Goal: Task Accomplishment & Management: Use online tool/utility

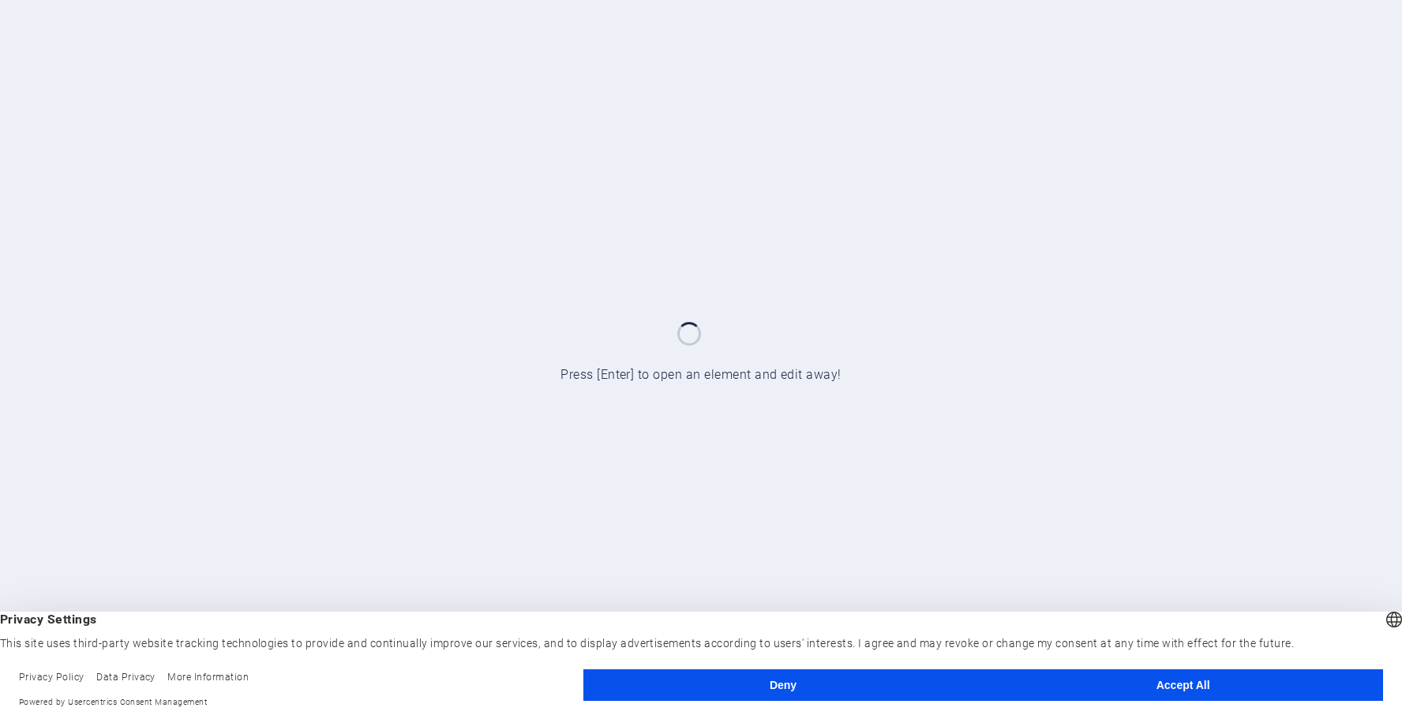
click at [844, 696] on button "Deny" at bounding box center [783, 685] width 400 height 32
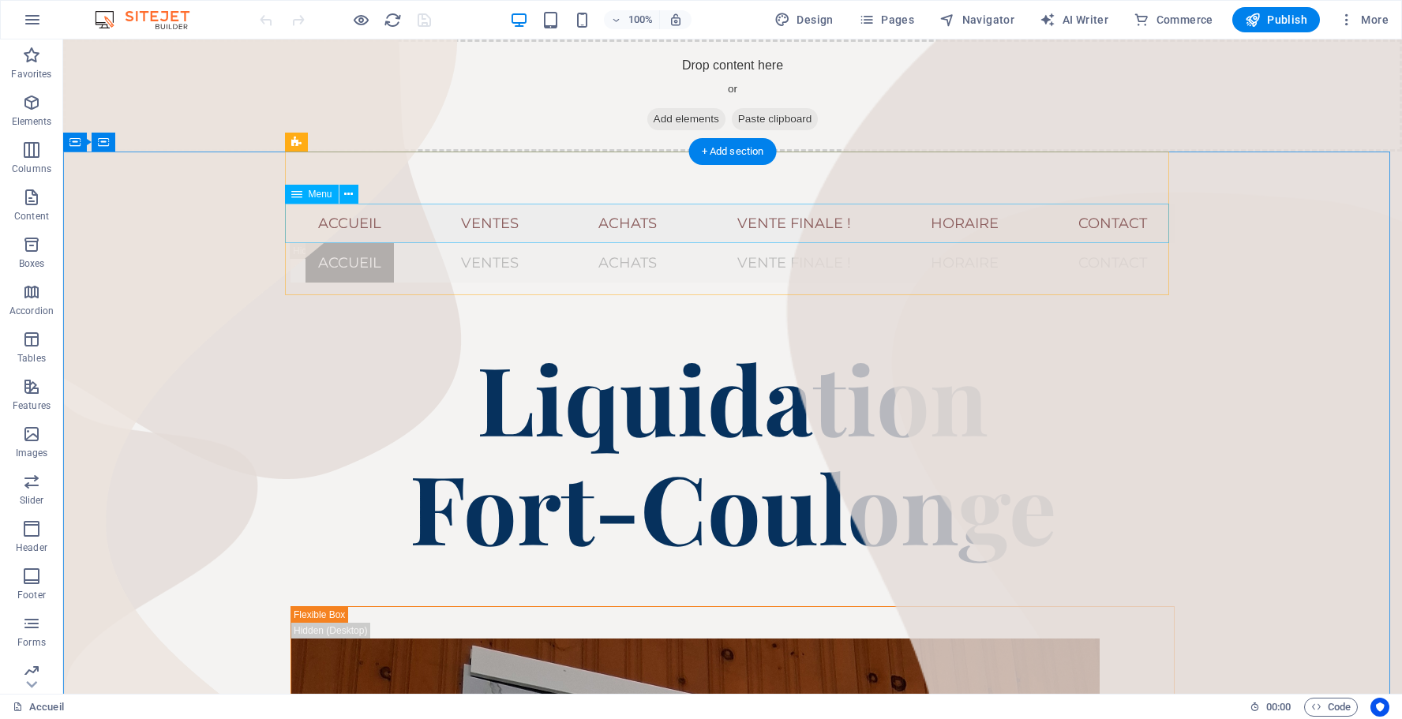
click at [952, 225] on nav "Accueil Ventes Achats Vente Finale ! Horaire Contact" at bounding box center [732, 223] width 884 height 39
click at [935, 224] on nav "Accueil Ventes Achats Vente Finale ! Horaire Contact" at bounding box center [732, 223] width 884 height 39
select select "1"
select select
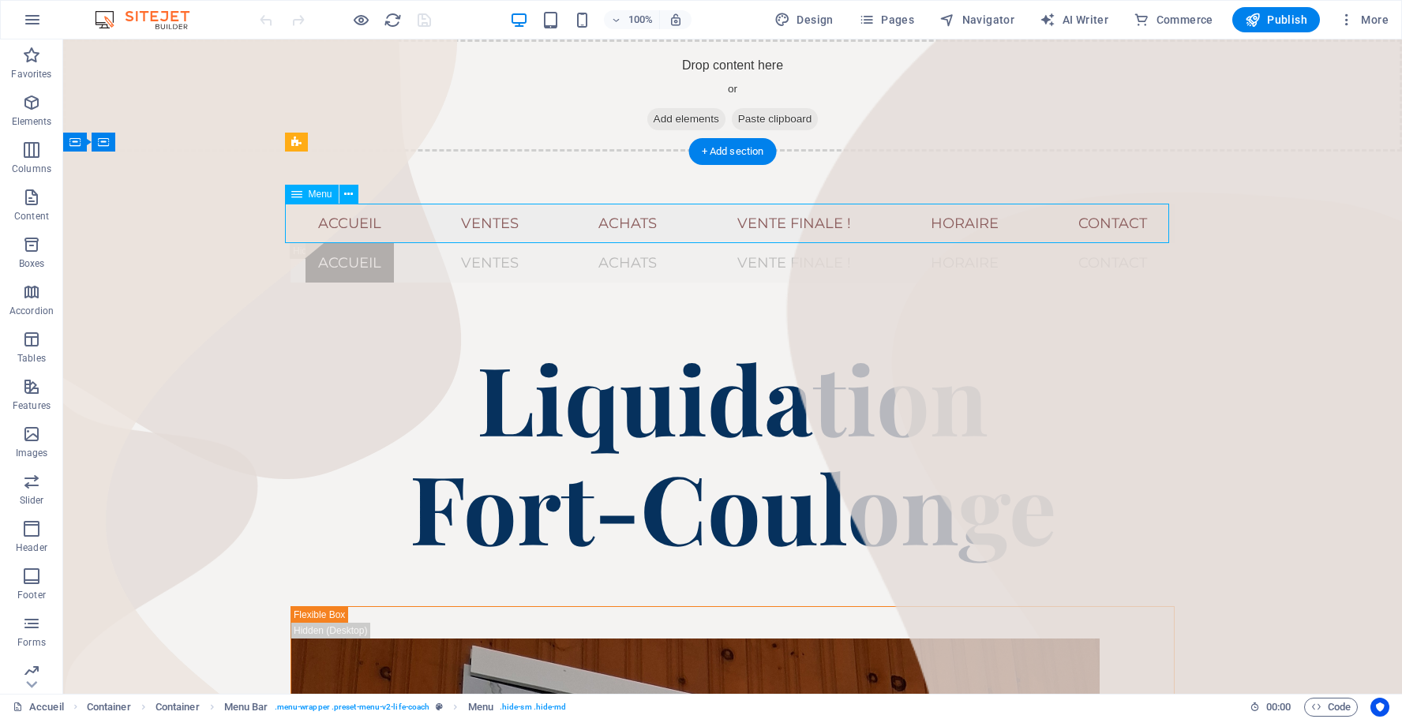
select select "2"
select select
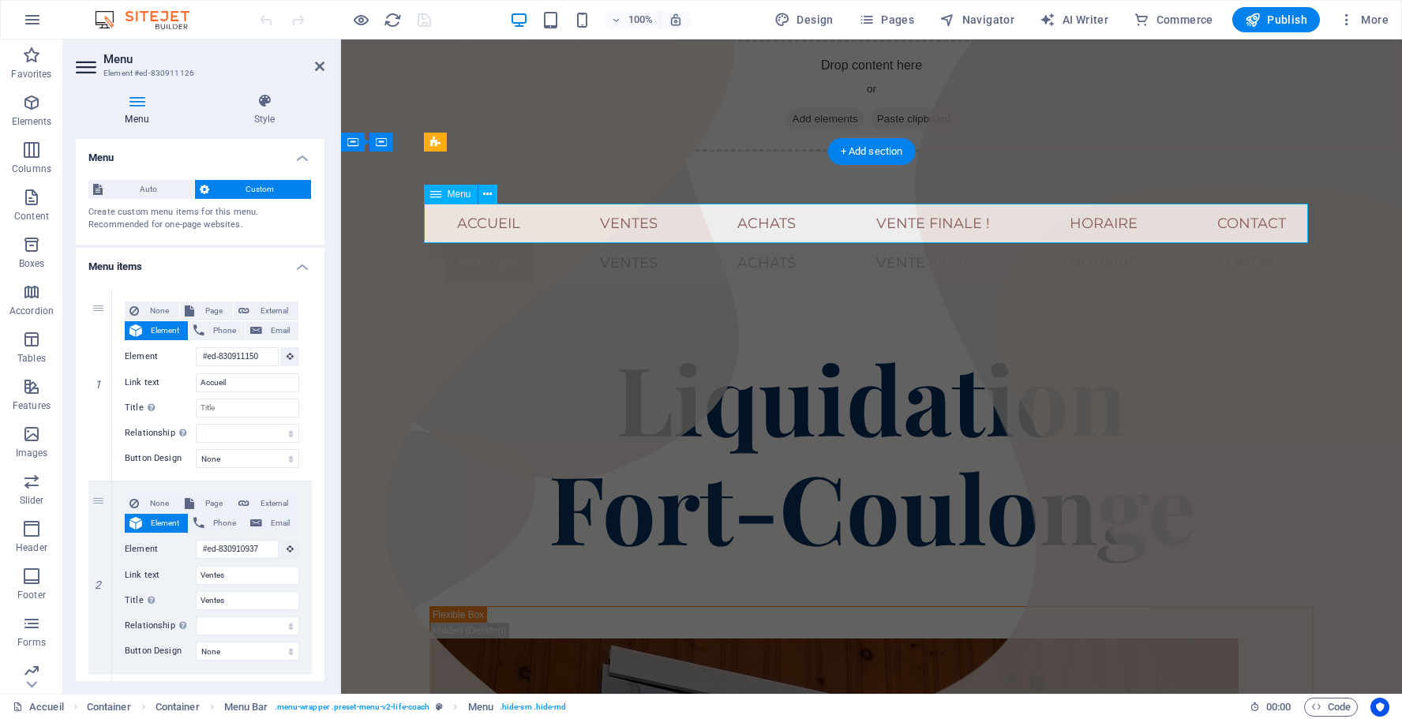
click at [1089, 218] on nav "Accueil Ventes Achats Vente Finale ! Horaire Contact" at bounding box center [871, 223] width 884 height 39
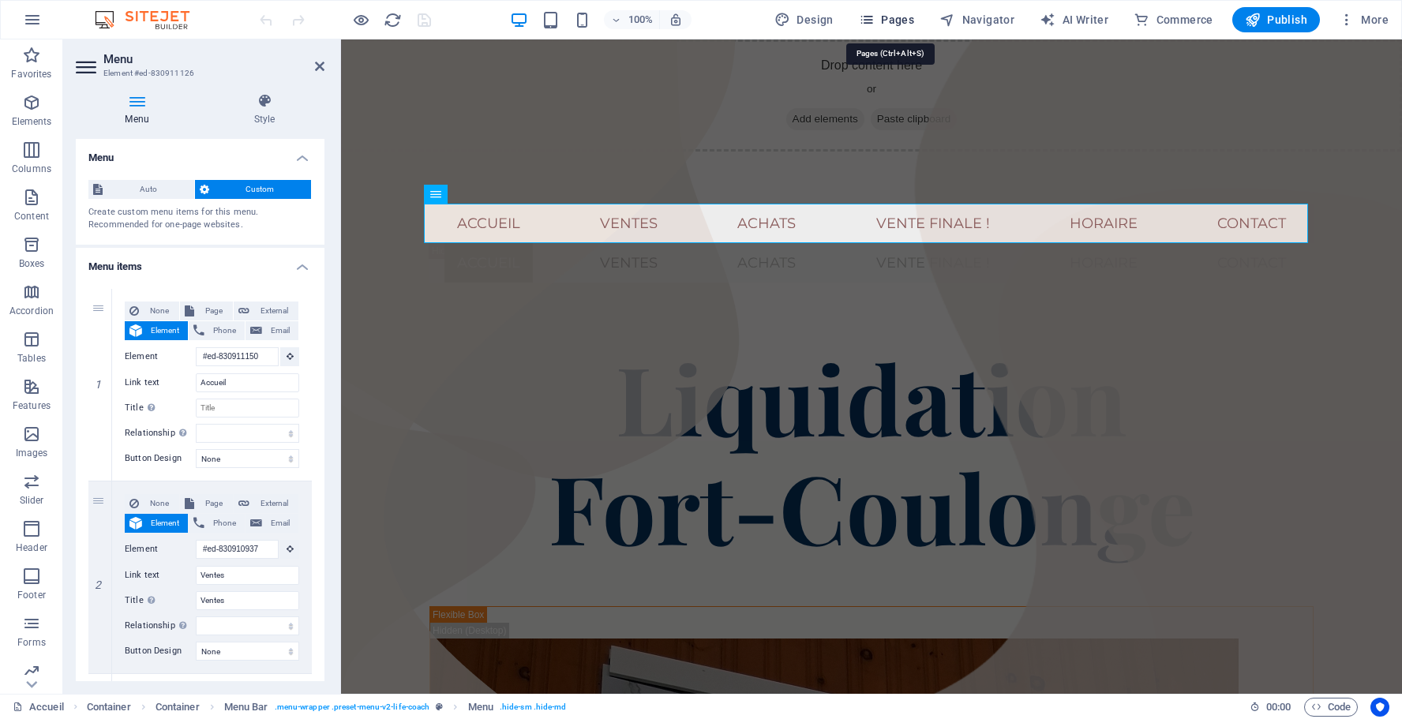
click at [909, 14] on span "Pages" at bounding box center [886, 20] width 55 height 16
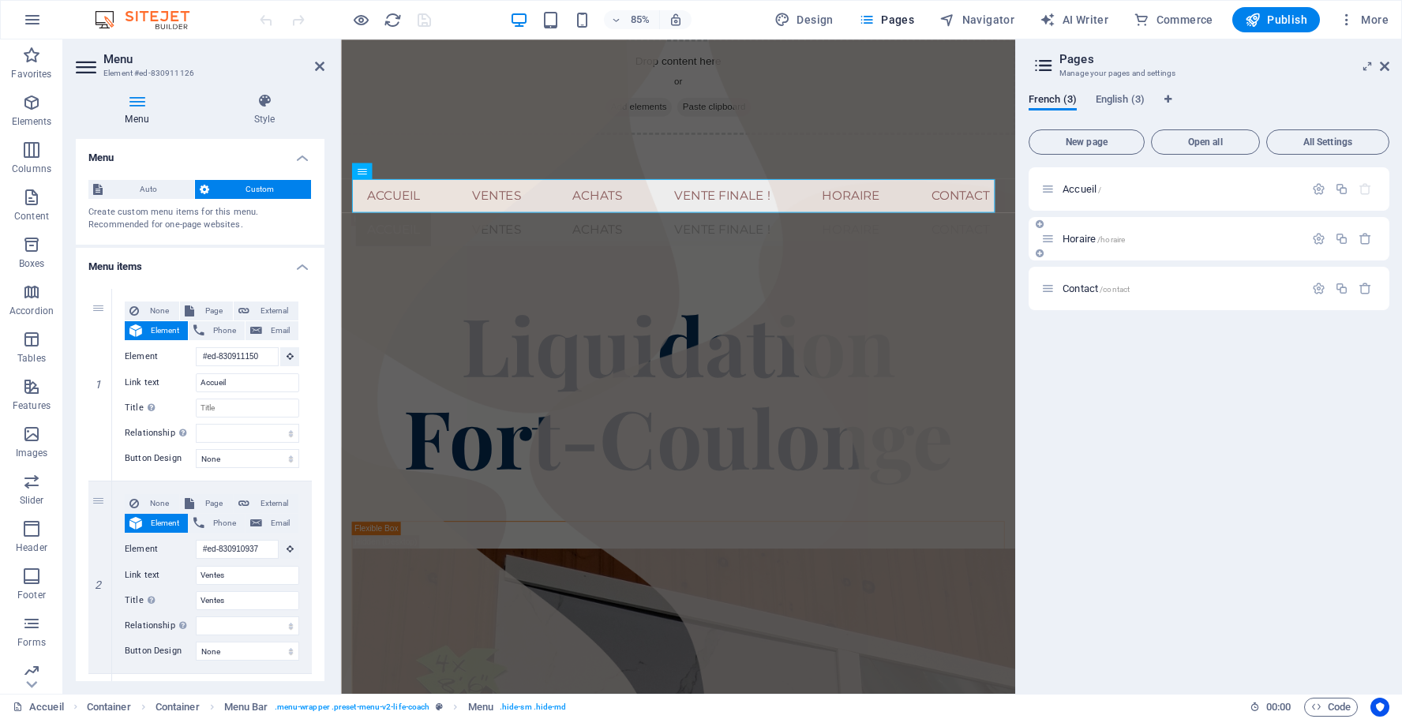
click at [1081, 238] on span "Horaire /horaire" at bounding box center [1094, 239] width 62 height 12
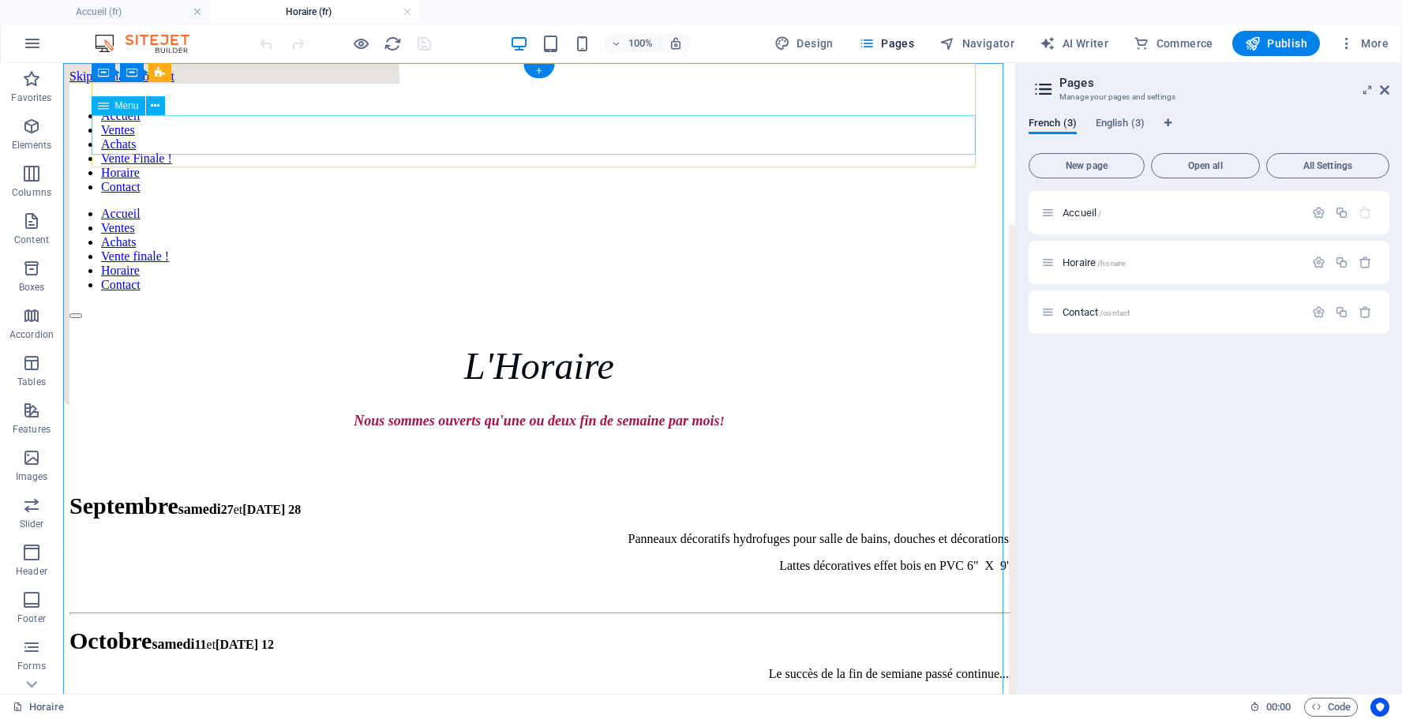
click at [756, 207] on nav "Accueil Ventes Achats Vente finale ! Horaire Contact" at bounding box center [538, 249] width 939 height 85
select select
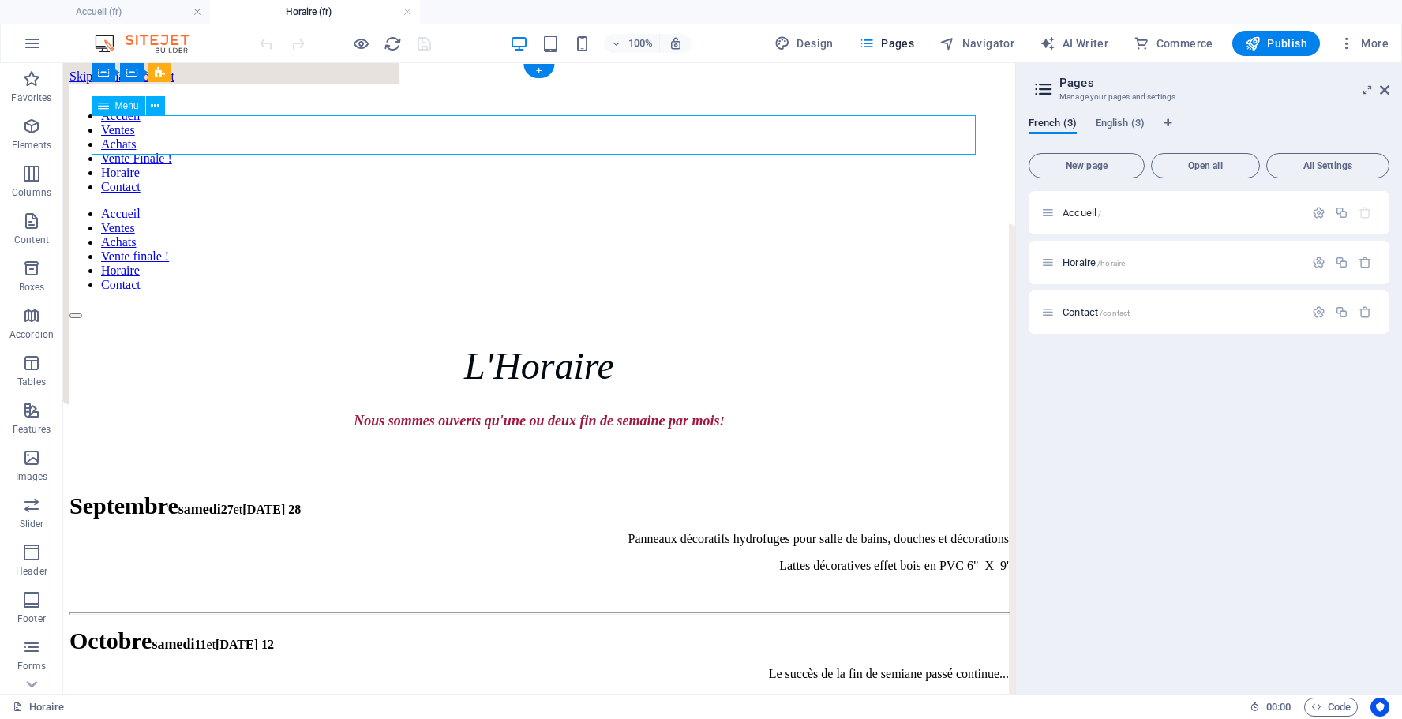
select select
select select "1"
select select
select select "2"
select select
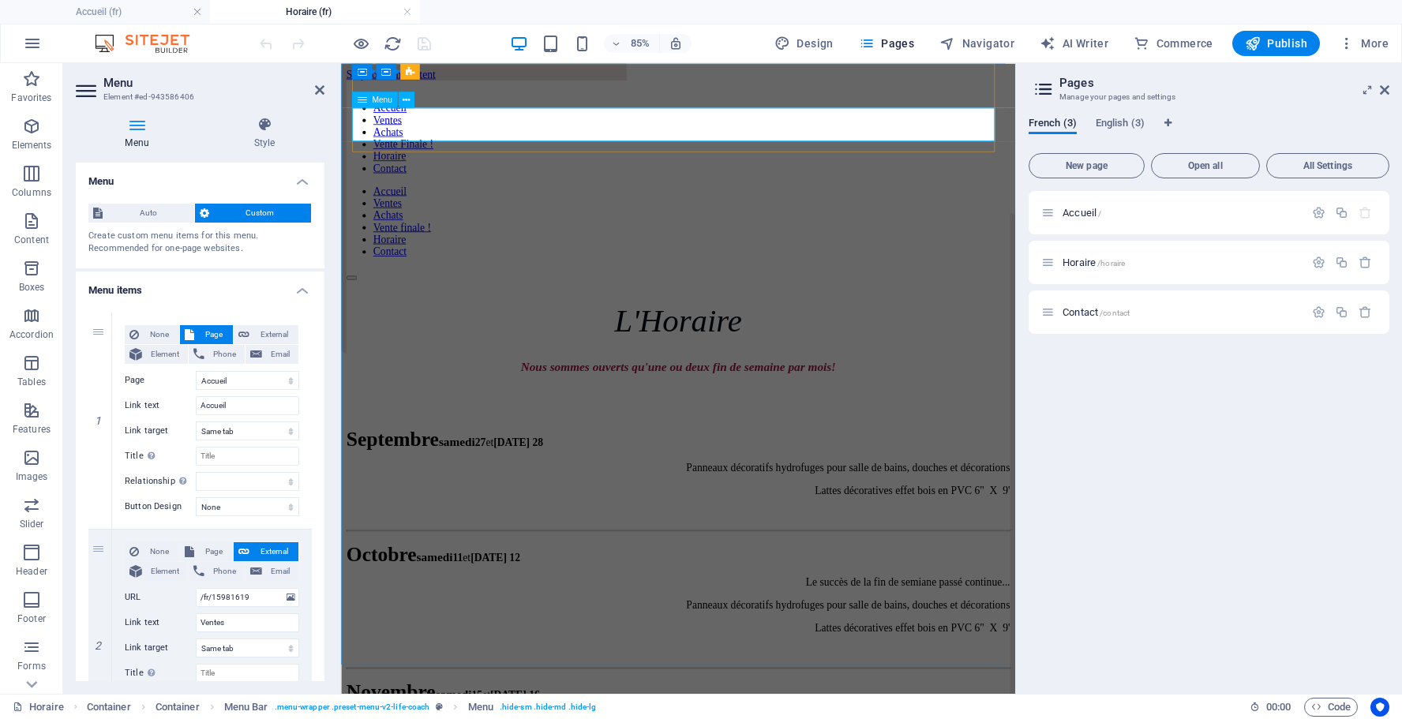
click at [927, 207] on nav "Accueil Ventes Achats Vente finale ! Horaire Contact" at bounding box center [737, 249] width 781 height 85
click at [924, 109] on nav "Accueil Ventes Achats Vente Finale ! Horaire Contact" at bounding box center [737, 151] width 781 height 85
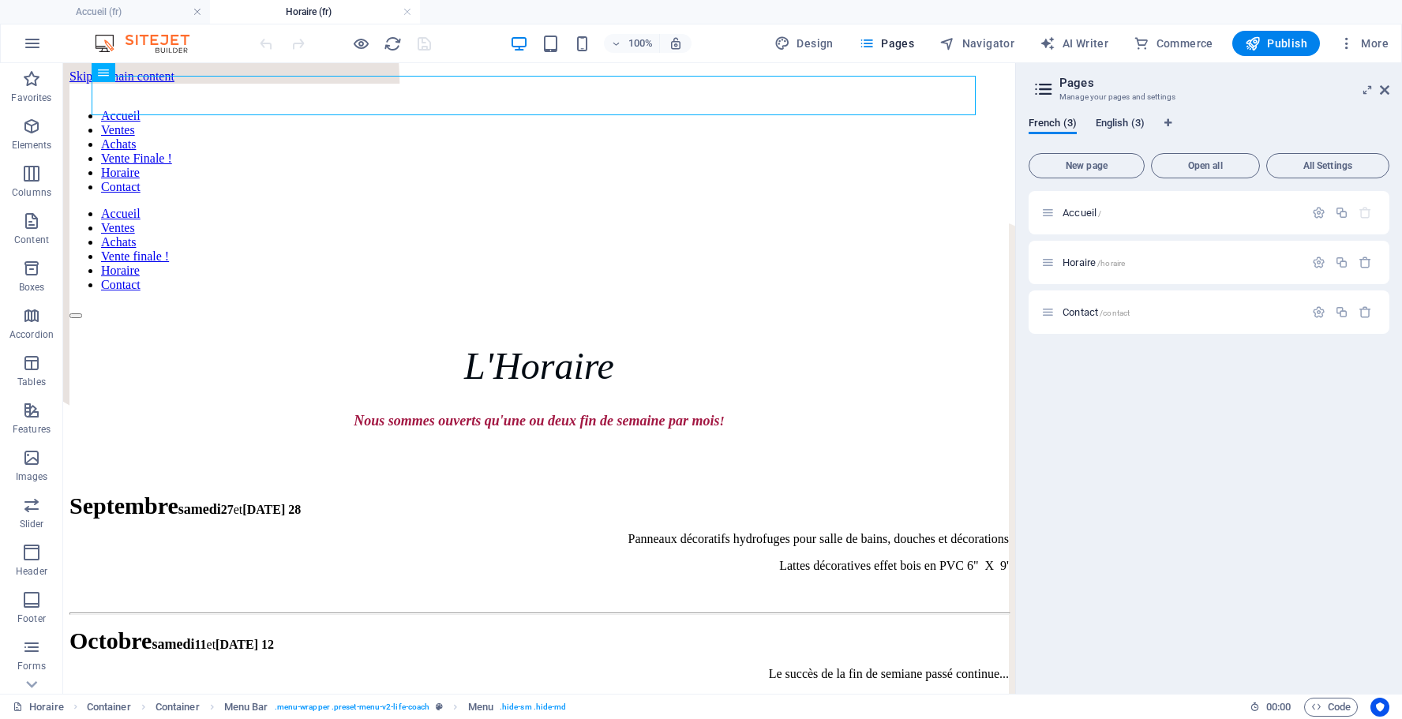
click at [1115, 124] on span "English (3)" at bounding box center [1120, 125] width 49 height 22
click at [1081, 268] on div "Schedule /schedule" at bounding box center [1172, 262] width 263 height 18
click at [1074, 263] on span "Schedule /schedule" at bounding box center [1103, 263] width 80 height 12
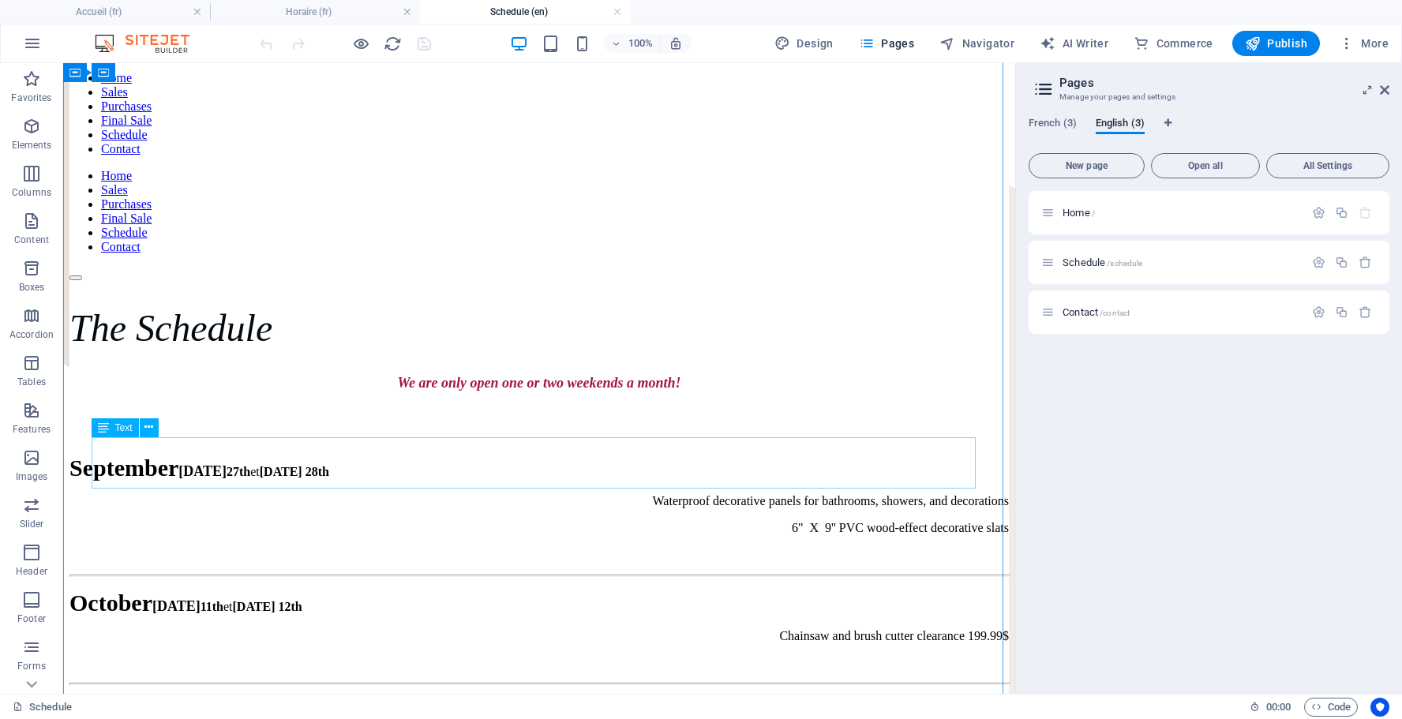
scroll to position [39, 0]
click at [642, 493] on div "Waterproof decorative panels for bathrooms, showers, and decorations 6" X 9'' P…" at bounding box center [538, 527] width 939 height 68
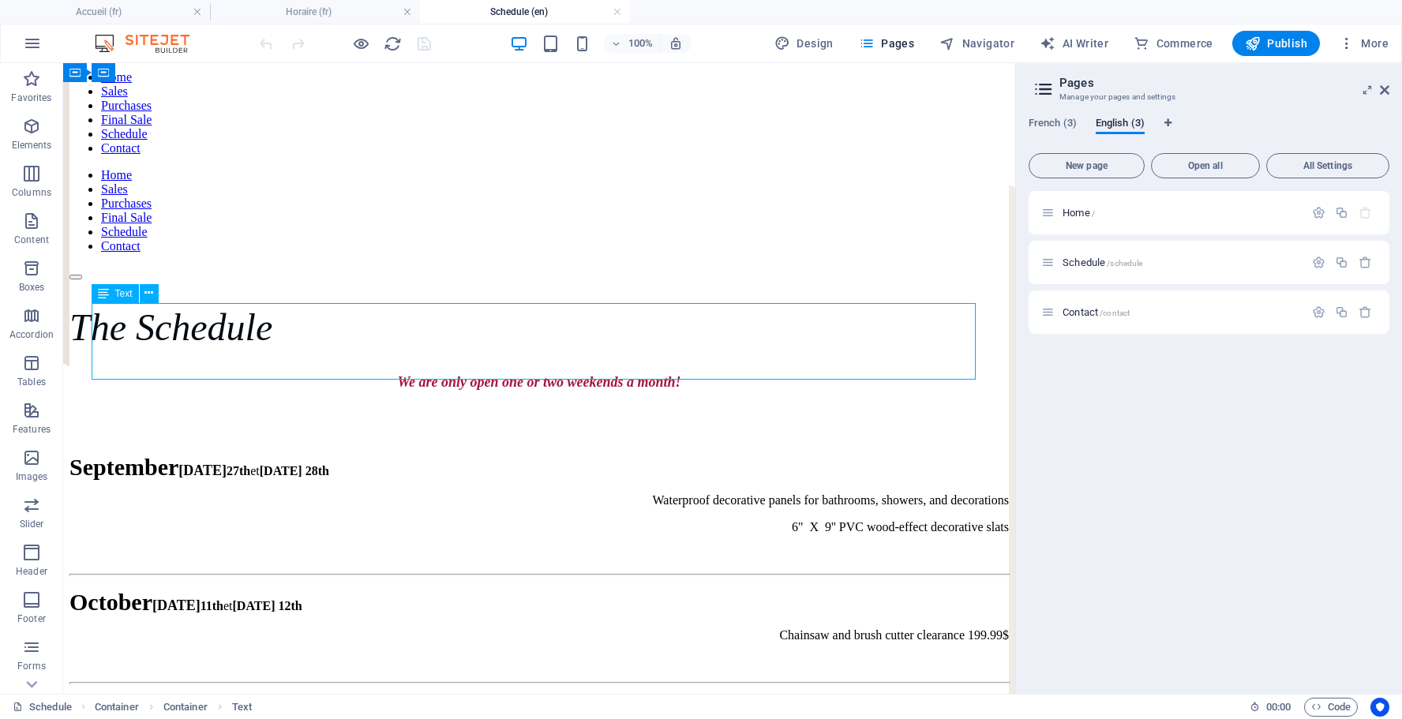
click at [641, 493] on div "Waterproof decorative panels for bathrooms, showers, and decorations 6" X 9'' P…" at bounding box center [538, 527] width 939 height 68
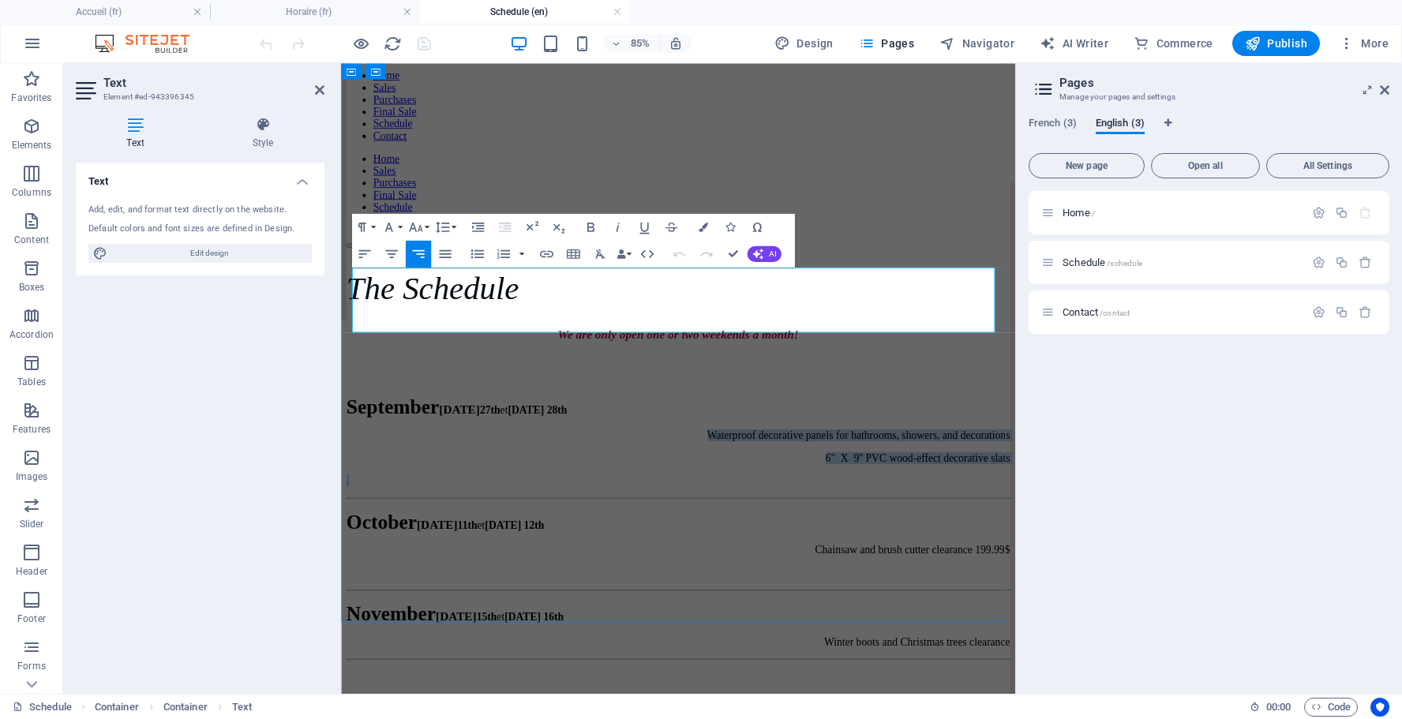
drag, startPoint x: 606, startPoint y: 320, endPoint x: 953, endPoint y: 355, distance: 348.4
click at [953, 493] on div "Waterproof decorative panels for bathrooms, showers, and decorations 6" X 9'' P…" at bounding box center [737, 527] width 781 height 68
copy div "Waterproof decorative panels for bathrooms, showers, and decorations 6" X 9'' P…"
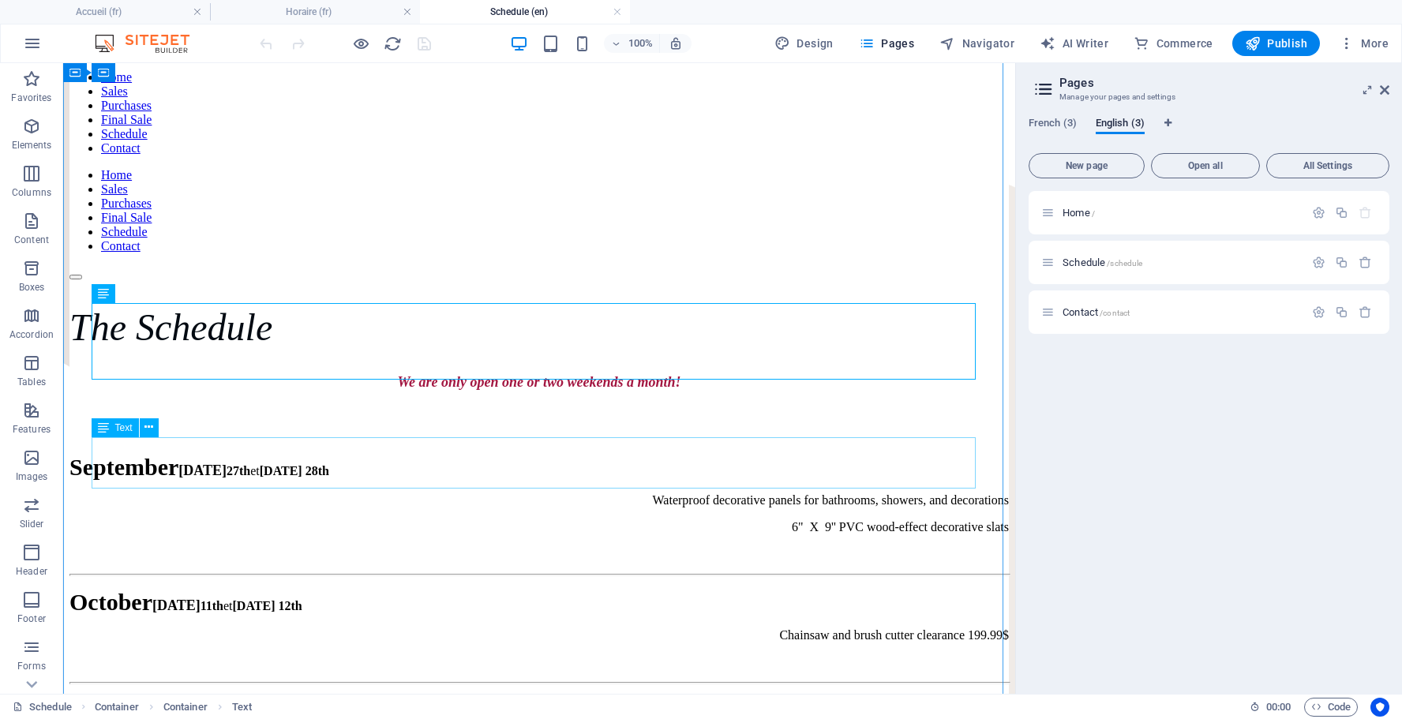
click at [683, 628] on div "Chainsaw and brush cutter clearance 199.99$" at bounding box center [538, 648] width 939 height 41
click at [466, 697] on div "November [DATE] 15th et [DATE] 16th" at bounding box center [538, 710] width 939 height 27
drag, startPoint x: 838, startPoint y: 470, endPoint x: 858, endPoint y: 467, distance: 20.1
click at [858, 628] on div "Chainsaw and brush cutter clearance 199.99$" at bounding box center [538, 648] width 939 height 41
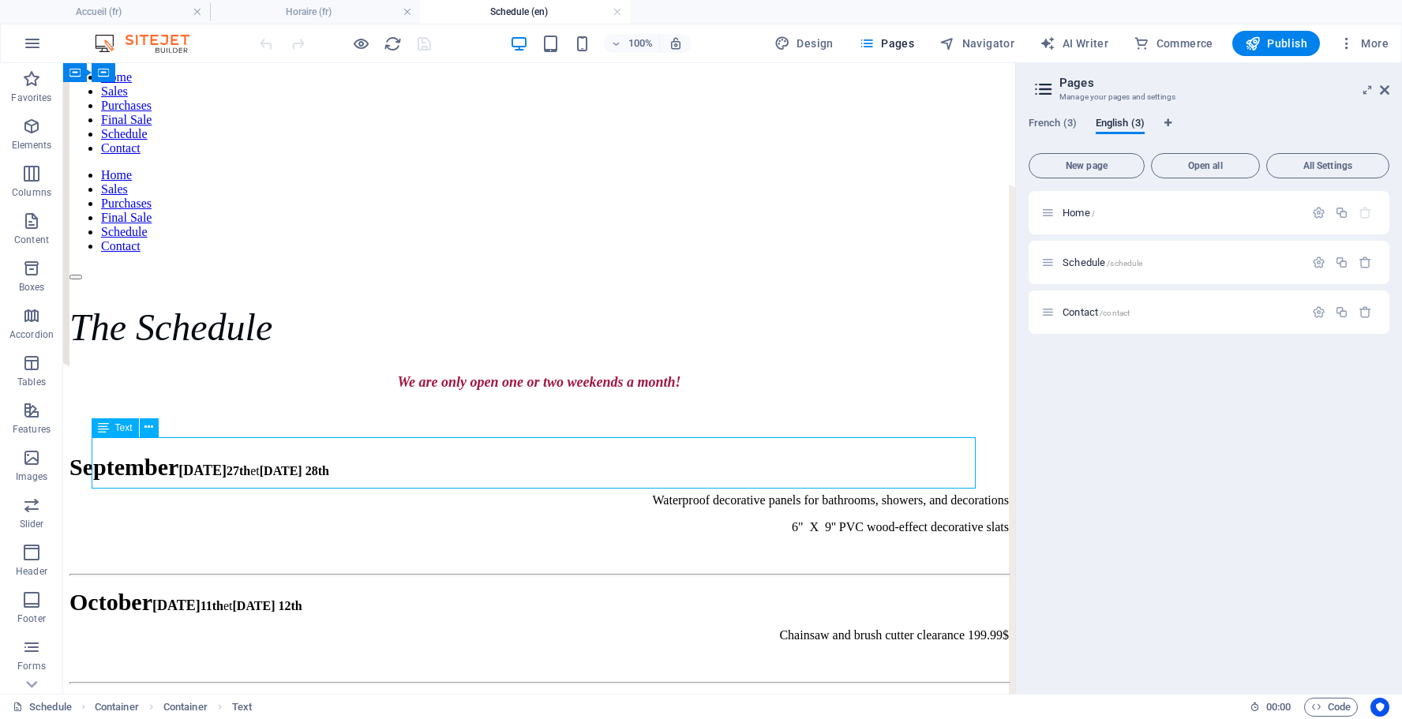
click at [822, 628] on div "Chainsaw and brush cutter clearance 199.99$" at bounding box center [538, 648] width 939 height 41
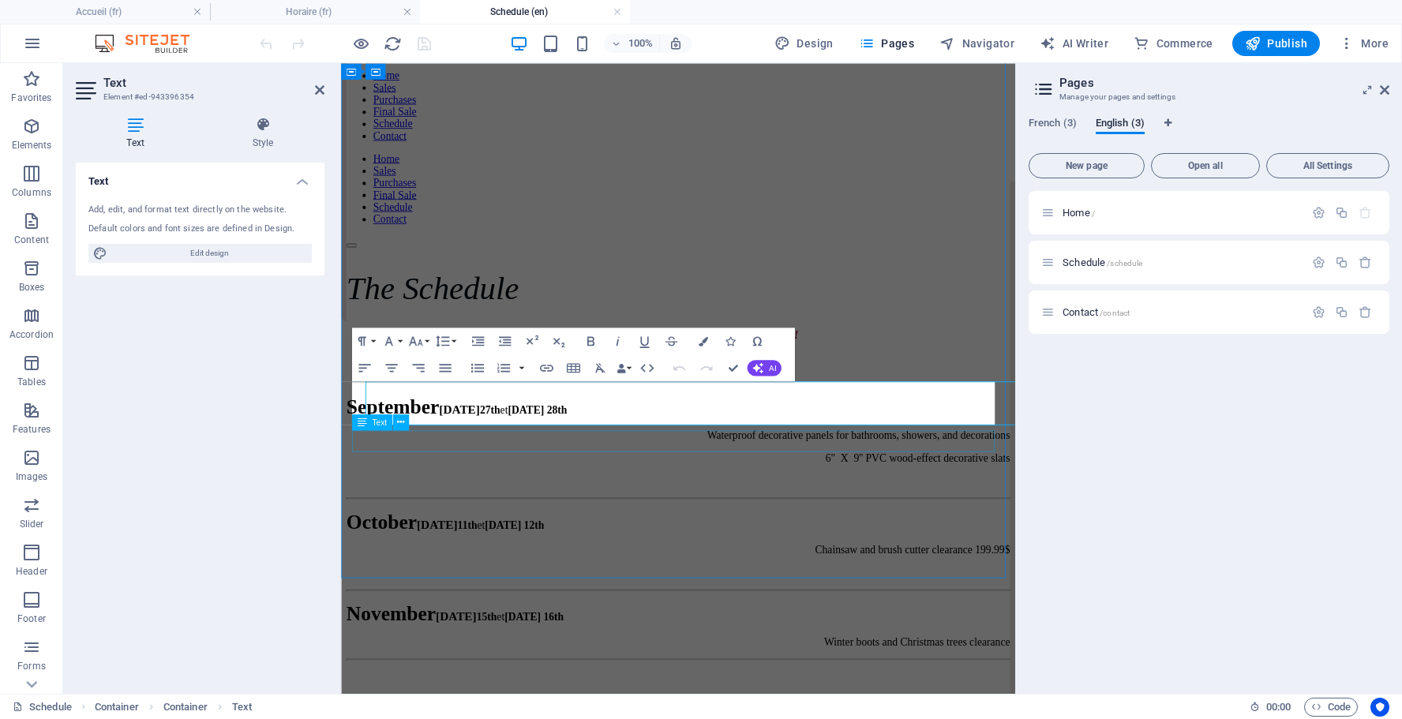
click at [907, 697] on div "November [DATE] 15th et [DATE] 16th" at bounding box center [737, 710] width 781 height 27
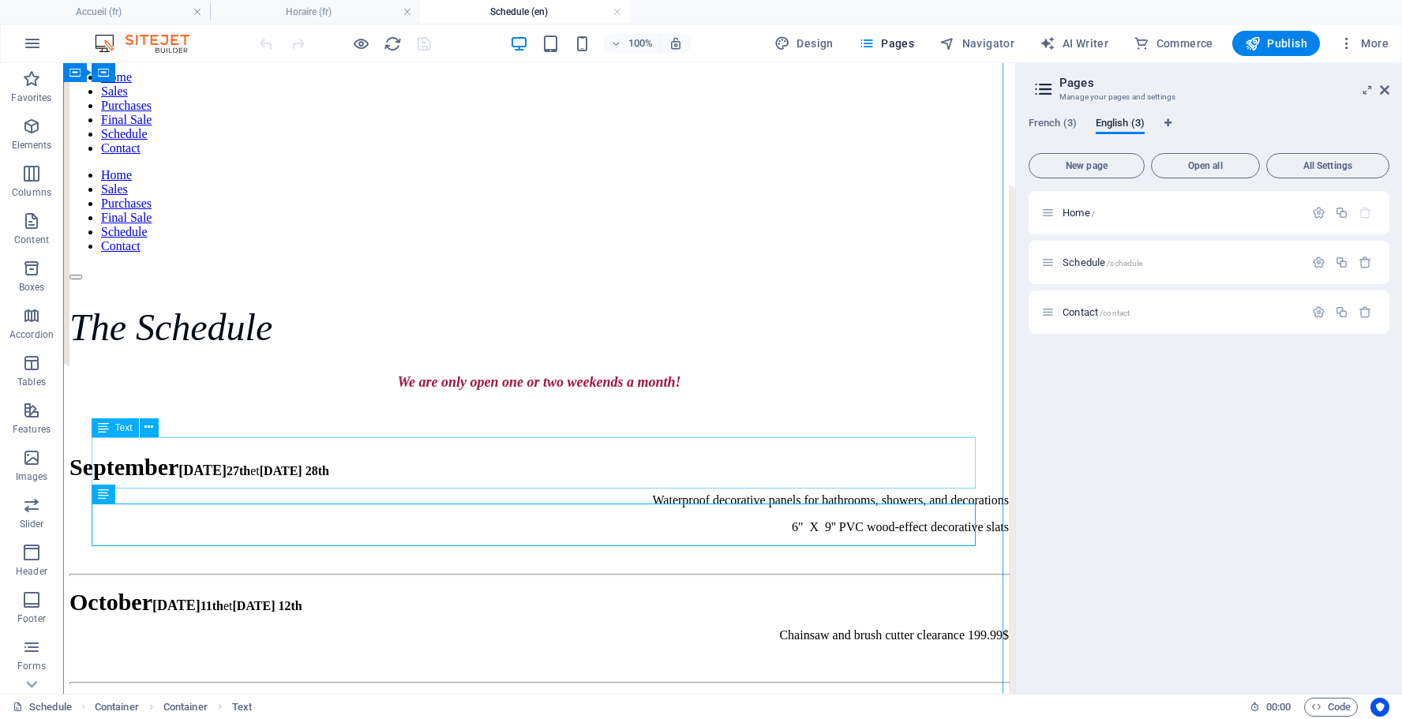
click at [773, 628] on div "Chainsaw and brush cutter clearance 199.99$" at bounding box center [538, 648] width 939 height 41
click at [147, 430] on icon at bounding box center [148, 427] width 9 height 17
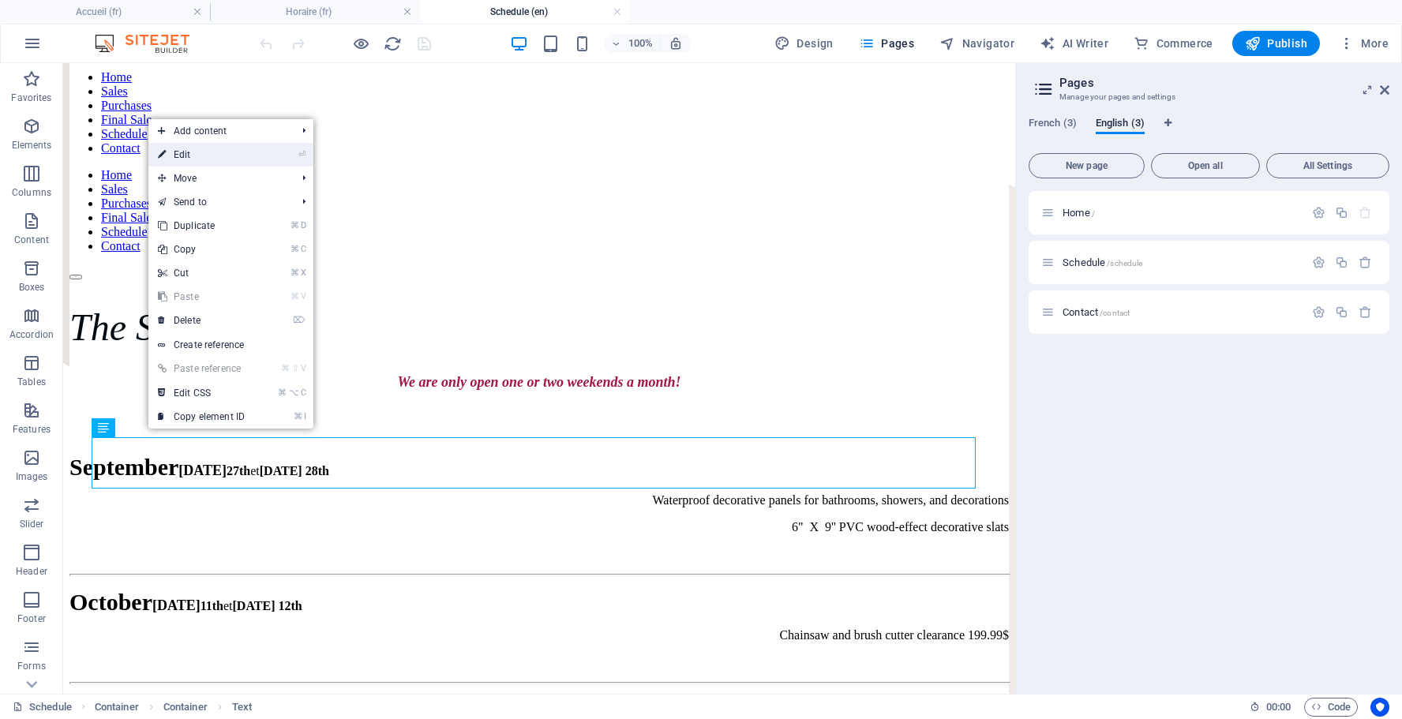
click at [199, 156] on link "⏎ Edit" at bounding box center [201, 155] width 106 height 24
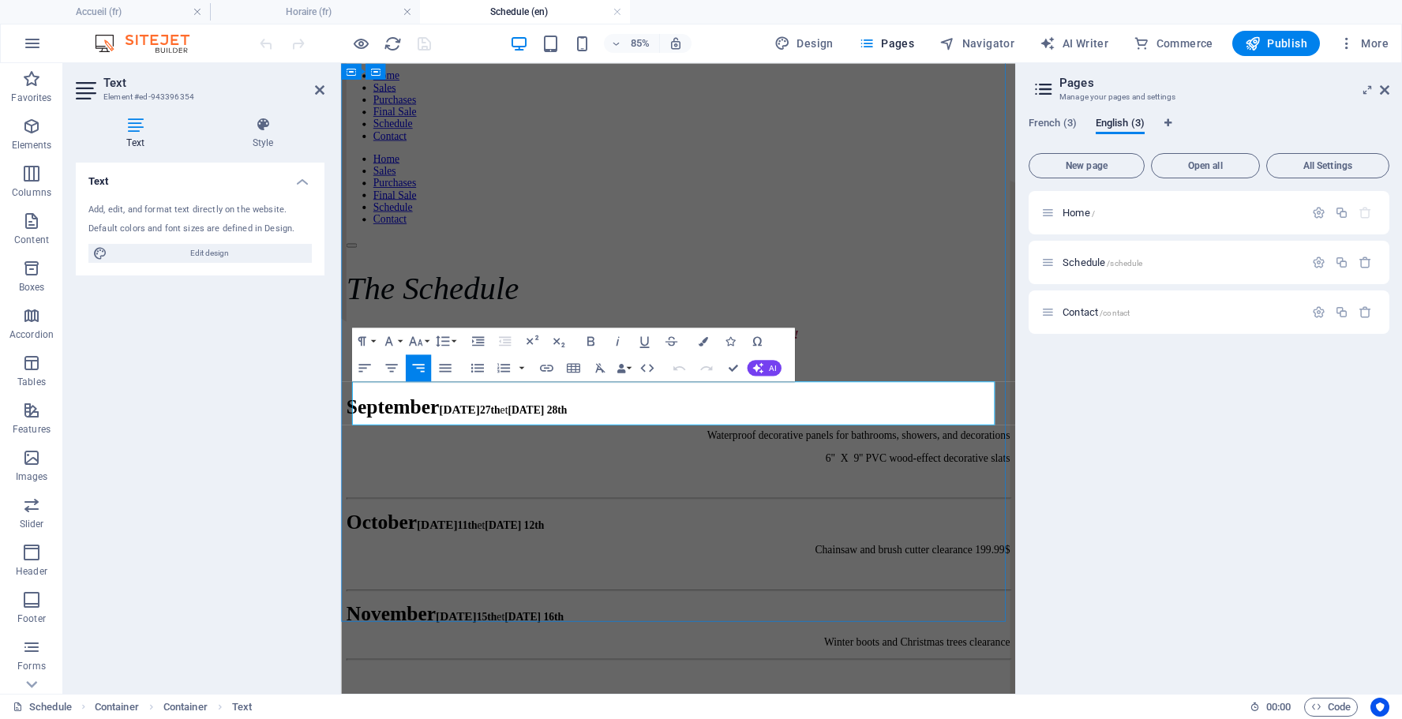
click at [898, 628] on span "Chainsaw and brush cutter clearance 199.99$" at bounding box center [1013, 634] width 230 height 13
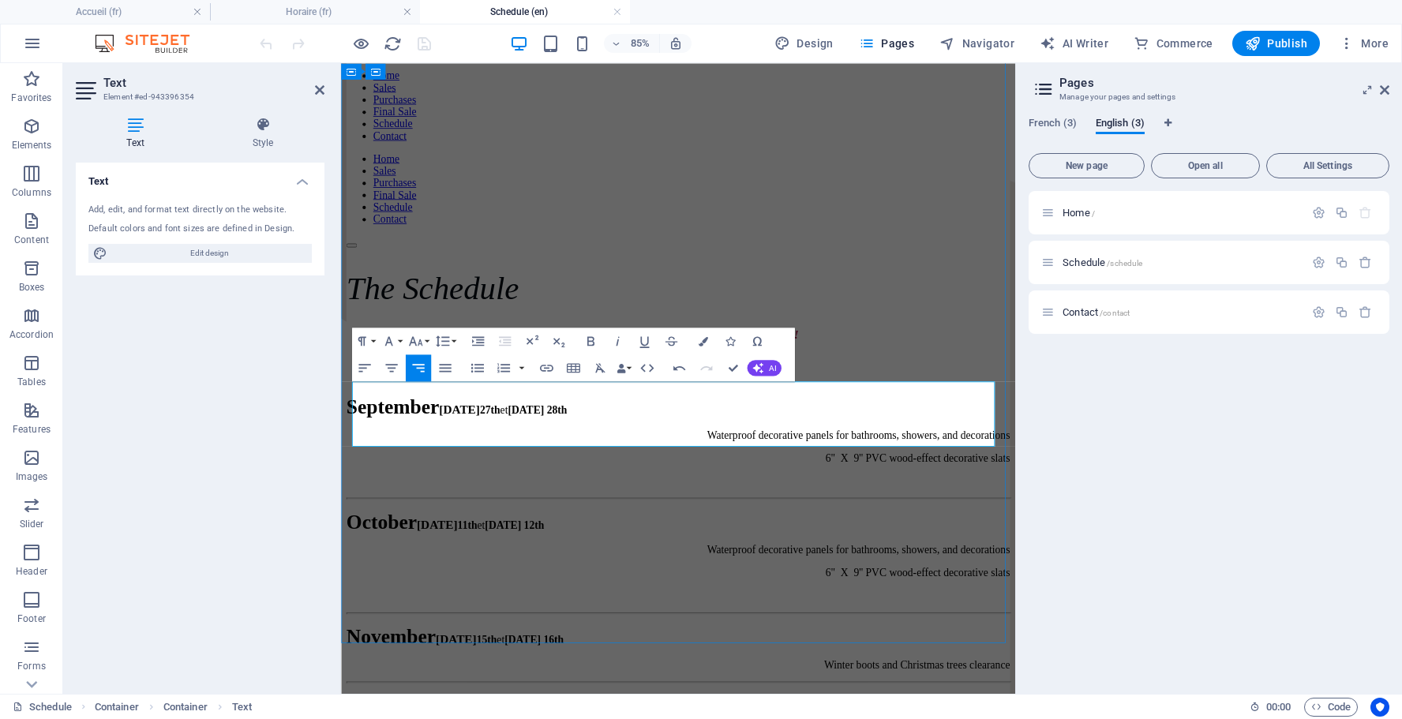
click at [772, 628] on span "Waterproof decorative panels for bathrooms, showers, and decorations" at bounding box center [950, 634] width 356 height 13
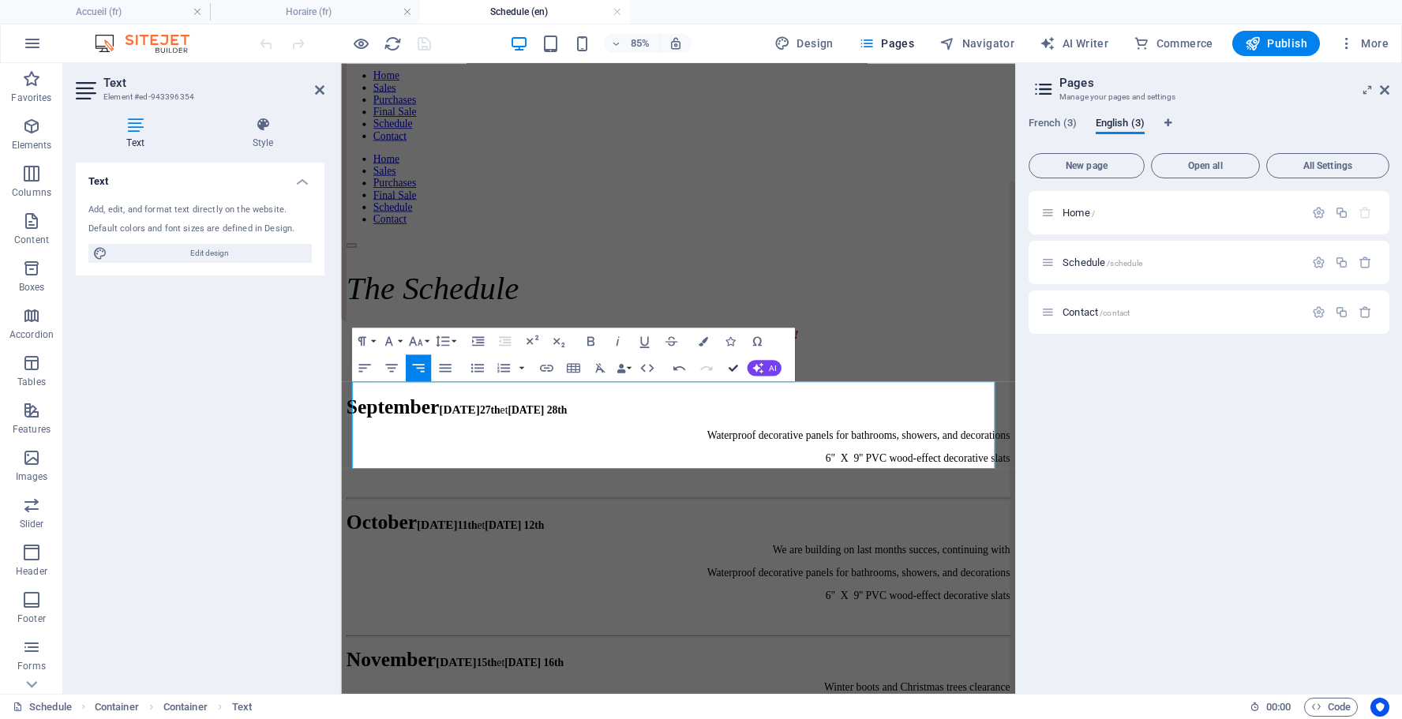
drag, startPoint x: 736, startPoint y: 367, endPoint x: 673, endPoint y: 304, distance: 89.3
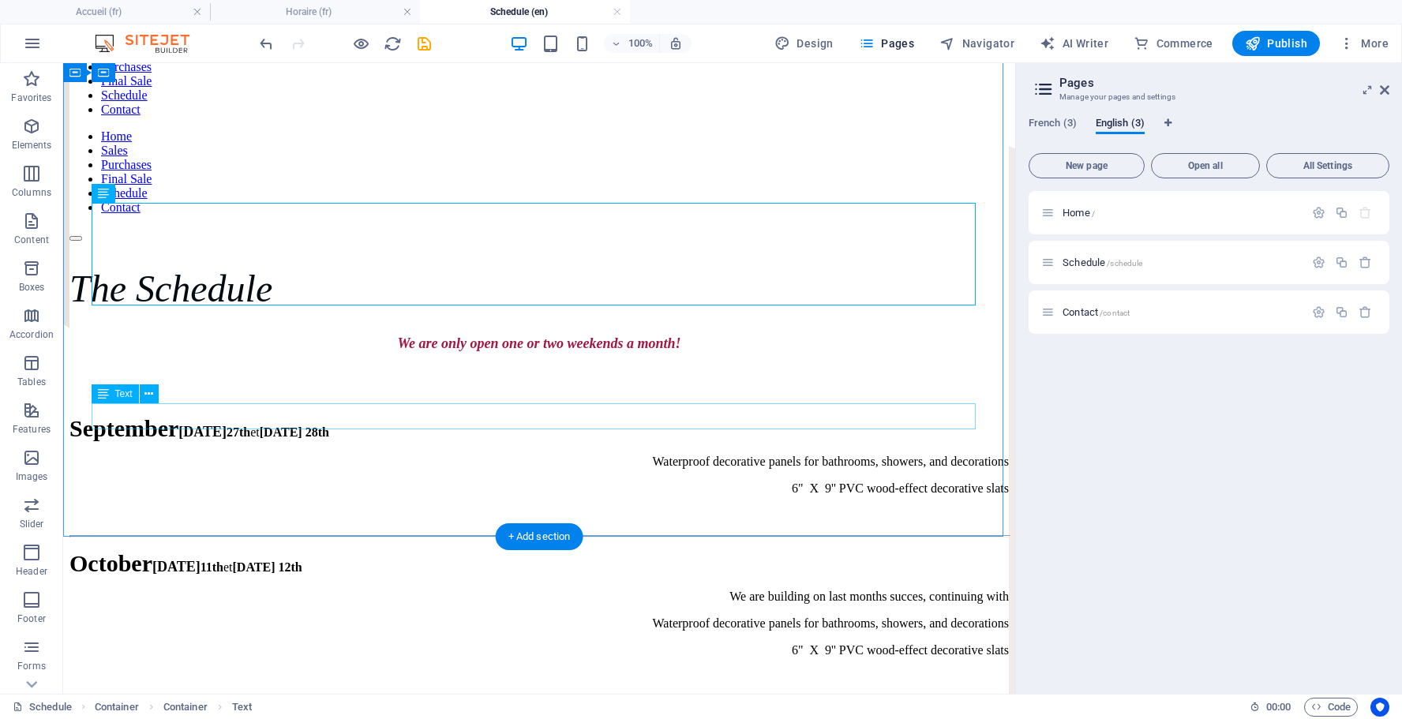
scroll to position [0, 0]
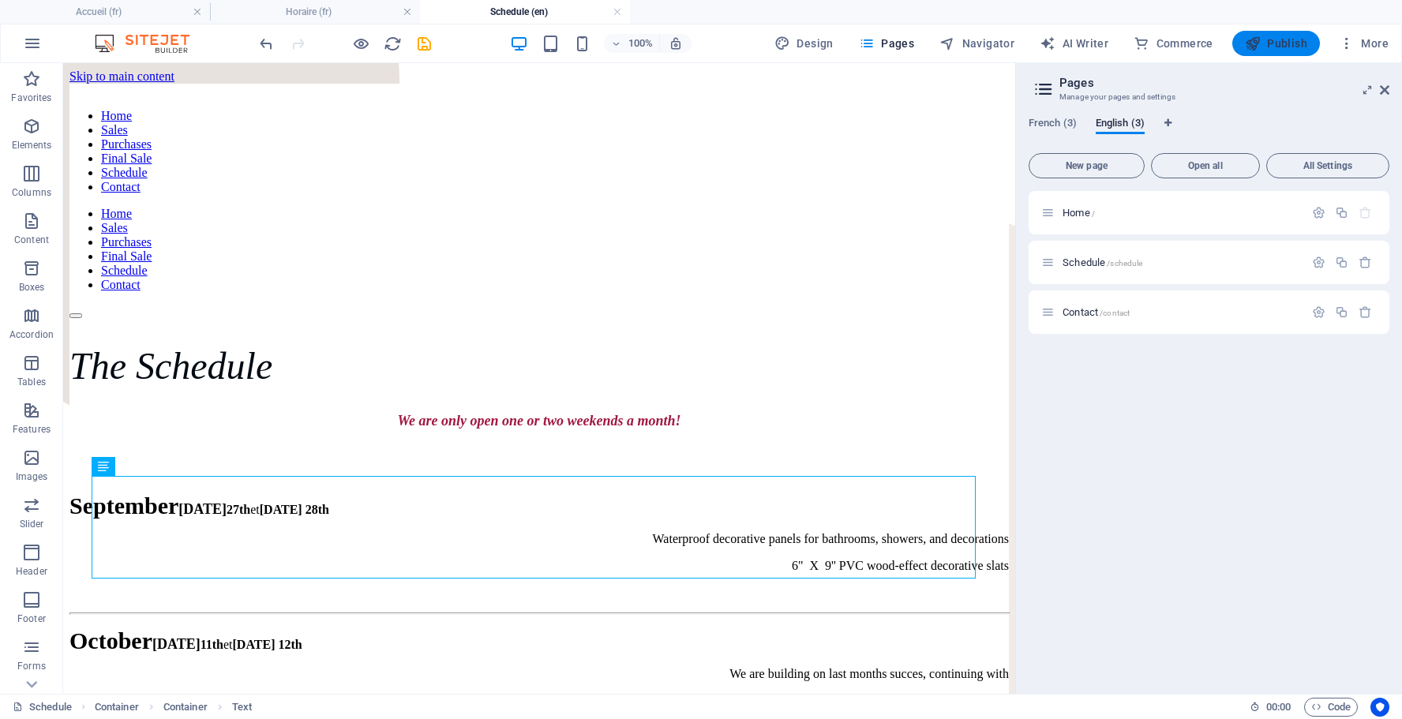
click at [1284, 39] on span "Publish" at bounding box center [1276, 44] width 62 height 16
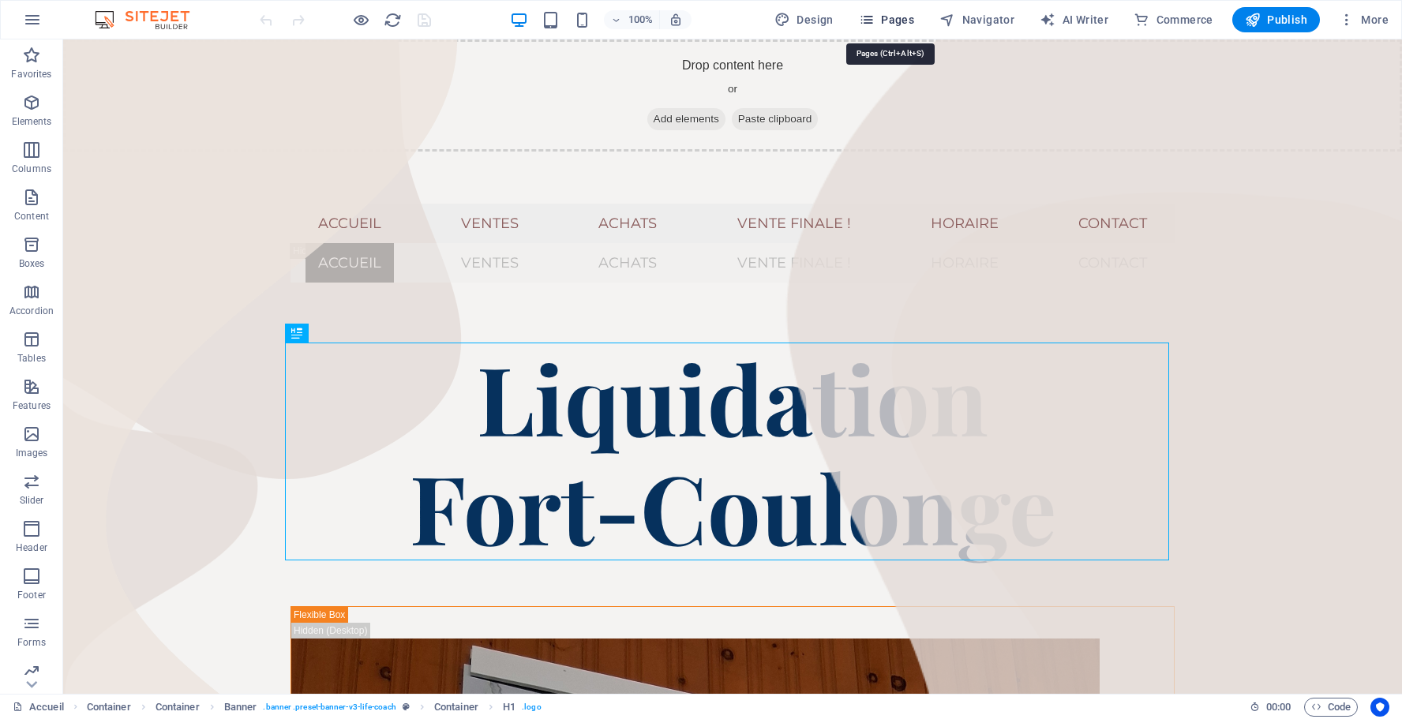
click at [906, 20] on span "Pages" at bounding box center [886, 20] width 55 height 16
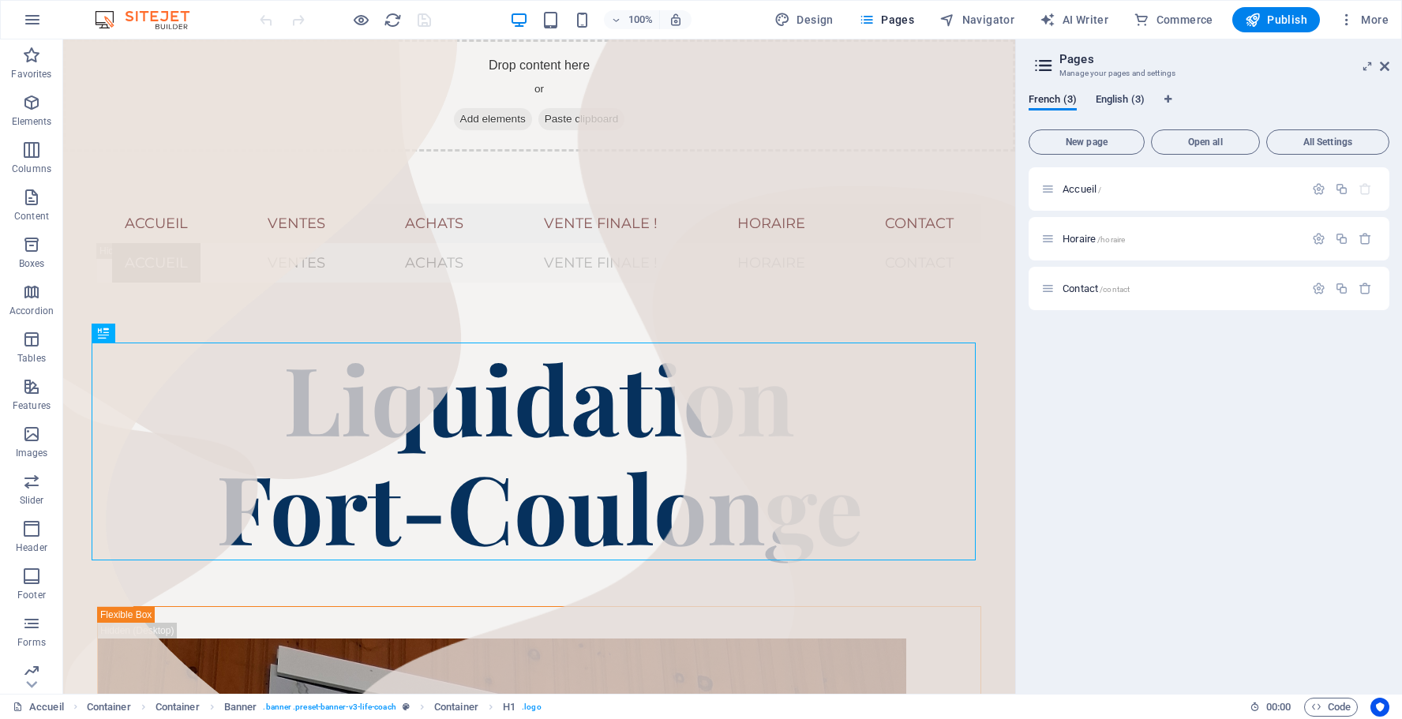
click at [1102, 94] on span "English (3)" at bounding box center [1120, 101] width 49 height 22
click at [1082, 239] on span "Schedule /schedule" at bounding box center [1103, 239] width 80 height 12
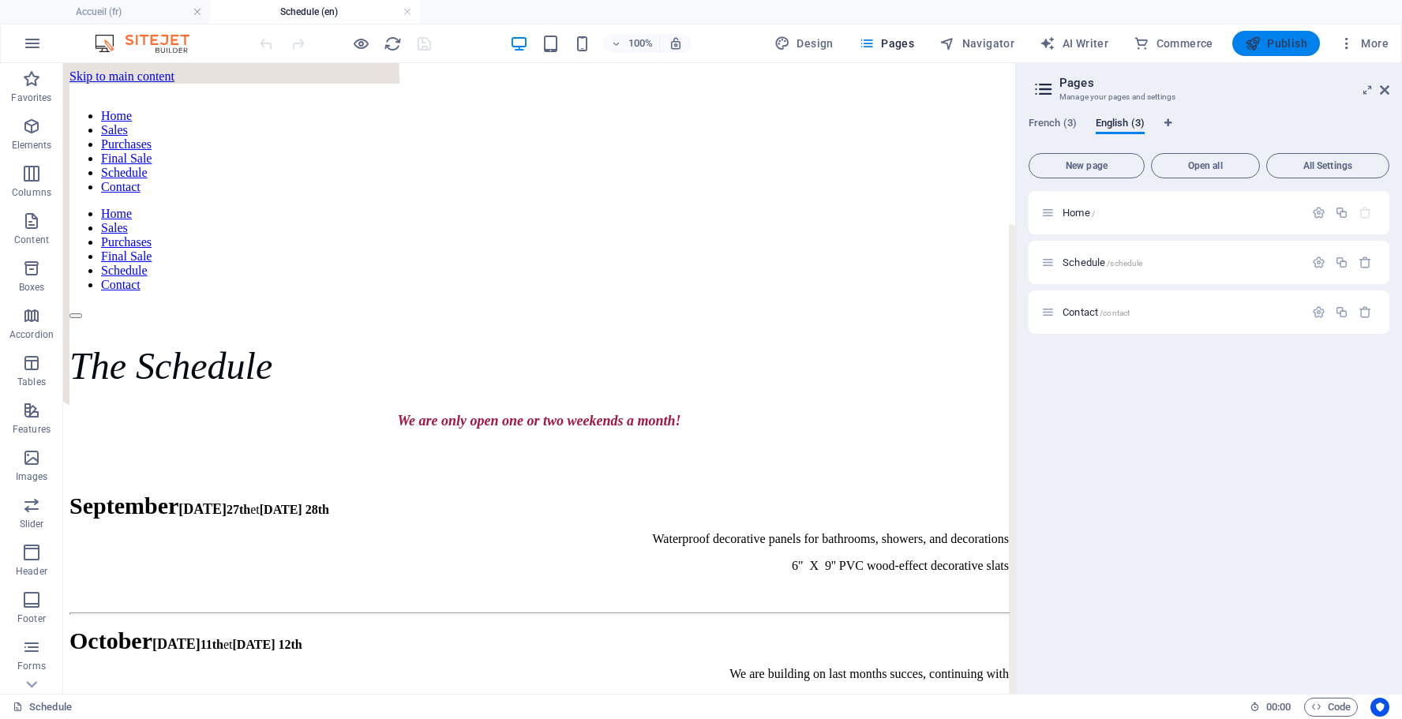
click at [1273, 45] on span "Publish" at bounding box center [1276, 44] width 62 height 16
